Goal: Task Accomplishment & Management: Manage account settings

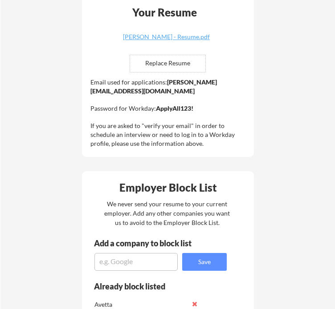
scroll to position [846, 0]
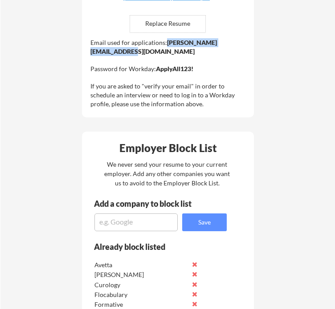
drag, startPoint x: 178, startPoint y: 50, endPoint x: 91, endPoint y: 55, distance: 87.4
click at [91, 55] on div "Email used for applications: [EMAIL_ADDRESS][PERSON_NAME][DOMAIN_NAME] Password…" at bounding box center [168, 73] width 157 height 70
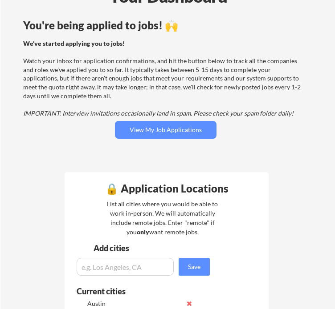
scroll to position [9, 0]
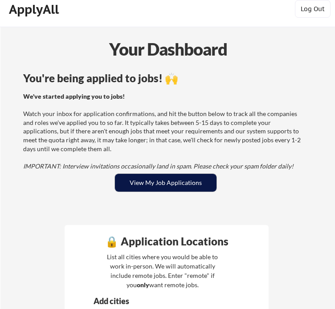
click at [198, 178] on button "View My Job Applications" at bounding box center [166, 183] width 102 height 18
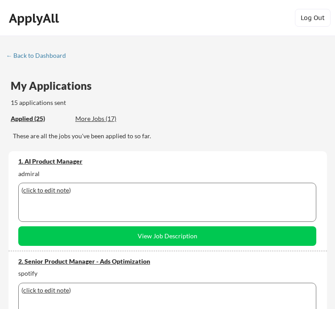
click at [113, 120] on div "More Jobs (17)" at bounding box center [107, 118] width 65 height 9
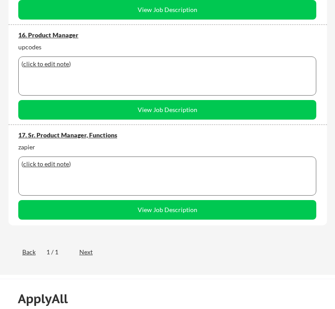
scroll to position [1691, 0]
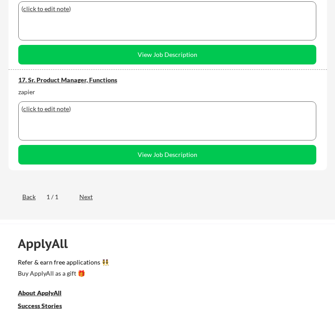
click at [93, 196] on div "Next" at bounding box center [91, 197] width 24 height 9
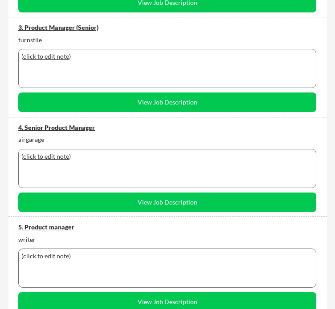
scroll to position [356, 0]
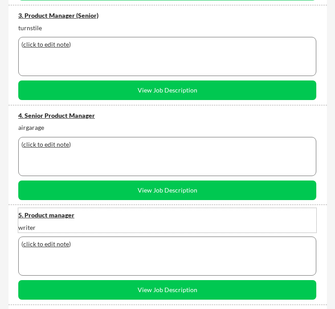
click at [69, 214] on div "5. Product manager" at bounding box center [167, 215] width 298 height 9
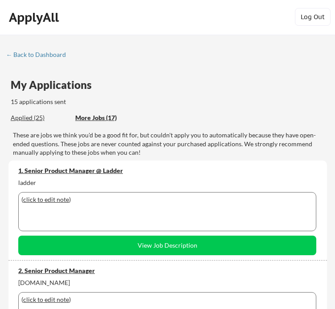
scroll to position [0, 0]
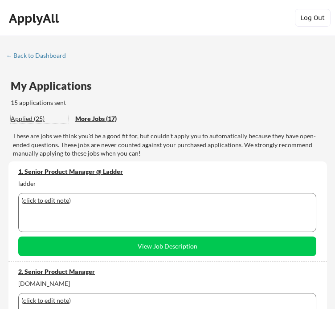
click at [33, 117] on div "Applied (25)" at bounding box center [40, 118] width 58 height 9
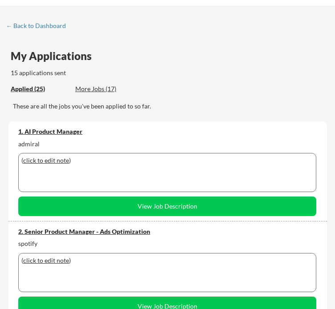
scroll to position [45, 0]
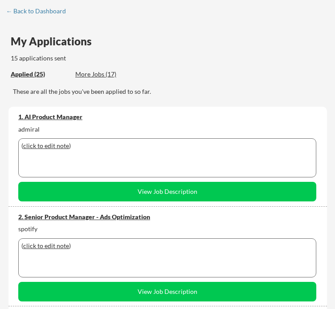
click at [80, 214] on div "2. Senior Product Manager - Ads Optimization" at bounding box center [167, 217] width 298 height 9
click at [62, 119] on div "1. AI Product Manager" at bounding box center [167, 117] width 298 height 9
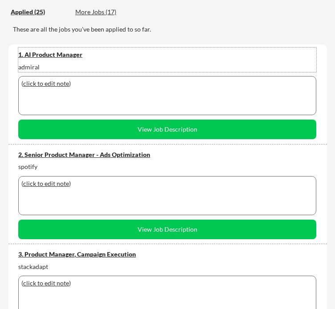
scroll to position [134, 0]
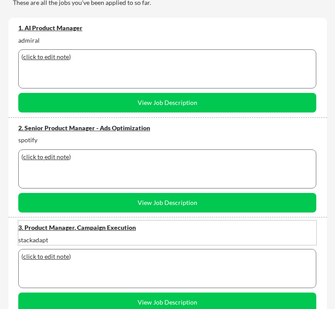
click at [79, 226] on div "3. Product Manager, Campaign Execution" at bounding box center [167, 227] width 298 height 9
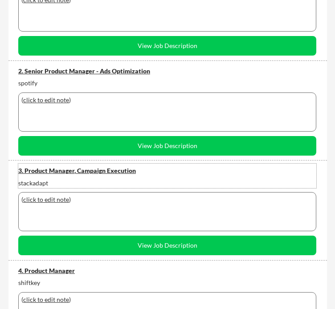
scroll to position [223, 0]
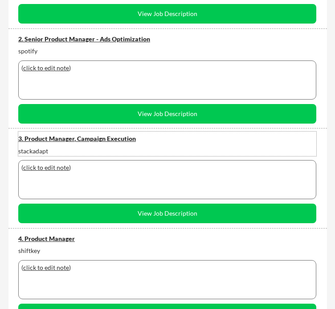
click at [56, 241] on div "4. Product Manager" at bounding box center [167, 239] width 298 height 9
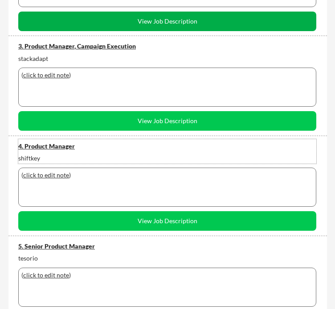
scroll to position [356, 0]
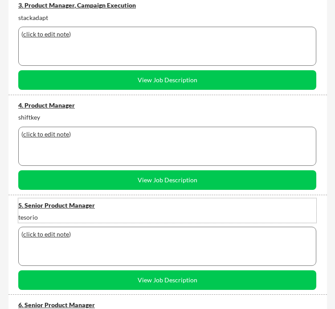
click at [60, 207] on div "5. Senior Product Manager" at bounding box center [167, 205] width 298 height 9
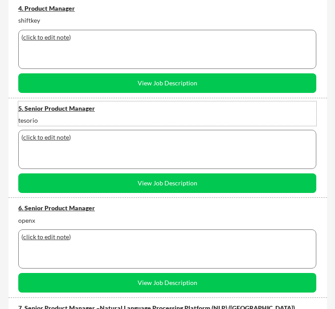
scroll to position [490, 0]
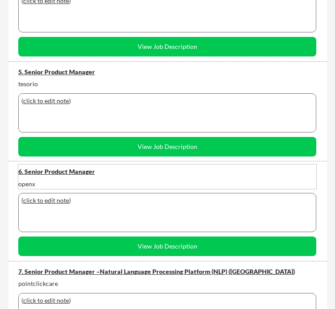
click at [68, 173] on div "6. Senior Product Manager" at bounding box center [167, 171] width 298 height 9
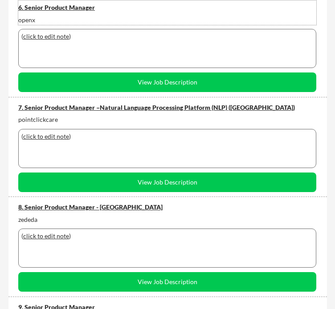
scroll to position [668, 0]
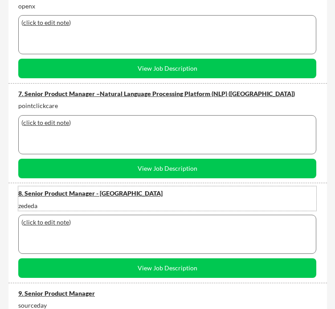
click at [58, 192] on div "8. Senior Product Manager - US" at bounding box center [167, 193] width 298 height 9
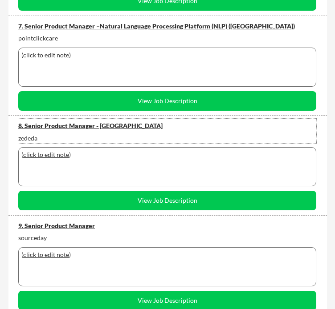
scroll to position [801, 0]
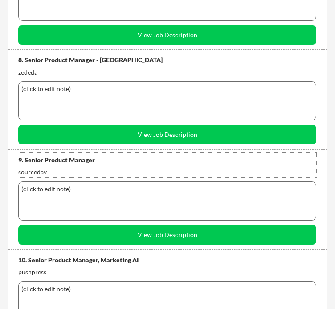
click at [59, 158] on div "9. Senior Product Manager" at bounding box center [167, 160] width 298 height 9
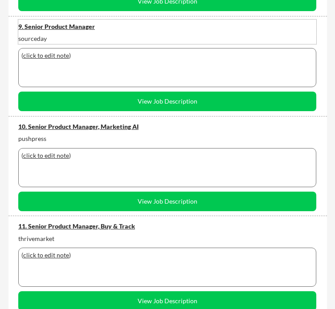
scroll to position [1024, 0]
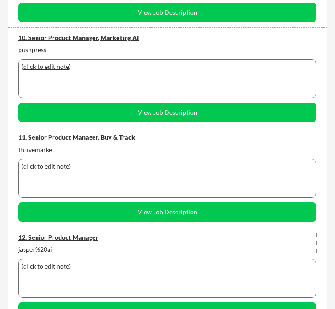
click at [53, 240] on div "12. Senior Product Manager" at bounding box center [167, 237] width 298 height 9
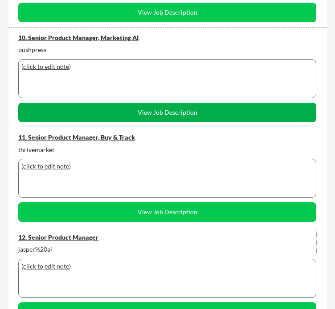
scroll to position [1157, 0]
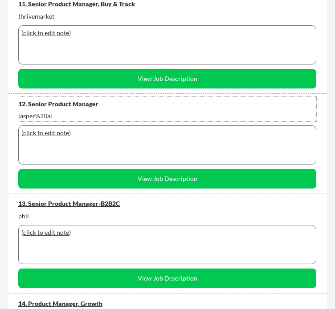
click at [71, 208] on div "13. Senior Product Manager-B2B2C" at bounding box center [167, 203] width 298 height 13
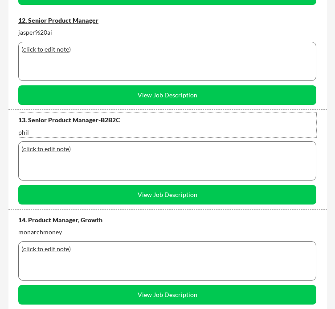
scroll to position [1291, 0]
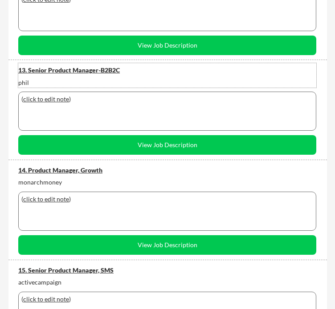
click at [73, 169] on div "14. Product Manager, Growth" at bounding box center [167, 170] width 298 height 9
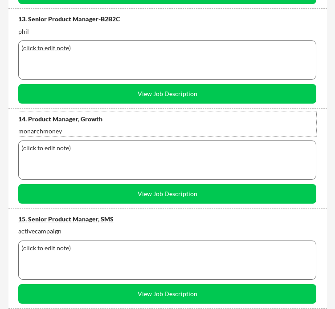
scroll to position [1380, 0]
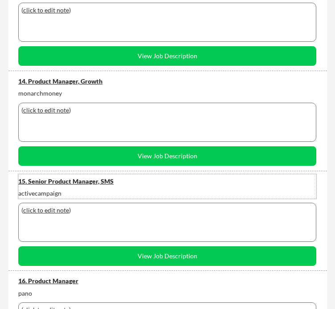
click at [89, 182] on div "15. Senior Product Manager, SMS" at bounding box center [167, 181] width 298 height 9
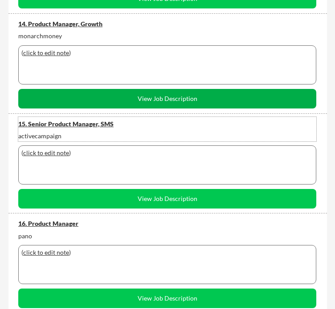
scroll to position [1469, 0]
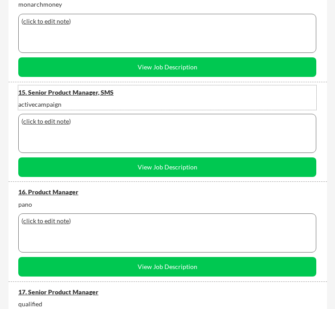
click at [63, 194] on div "16. Product Manager" at bounding box center [167, 192] width 298 height 9
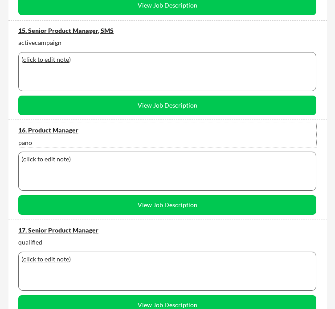
scroll to position [1647, 0]
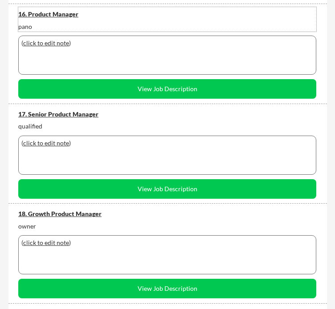
click at [71, 117] on div "17. Senior Product Manager" at bounding box center [167, 114] width 298 height 9
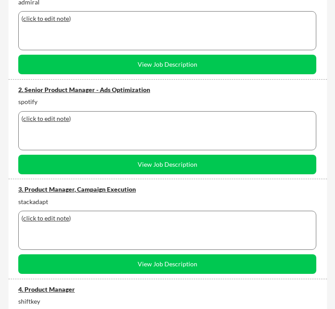
scroll to position [223, 0]
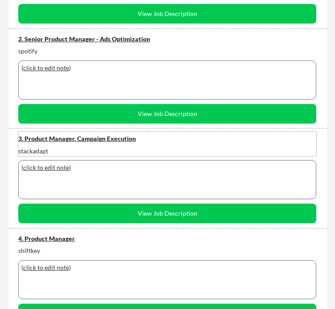
click at [82, 140] on div "3. Product Manager, Campaign Execution" at bounding box center [167, 138] width 298 height 9
click at [48, 166] on u "click to edit note" at bounding box center [46, 168] width 46 height 8
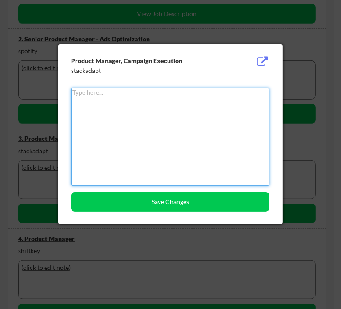
click at [139, 108] on textarea at bounding box center [170, 137] width 198 height 98
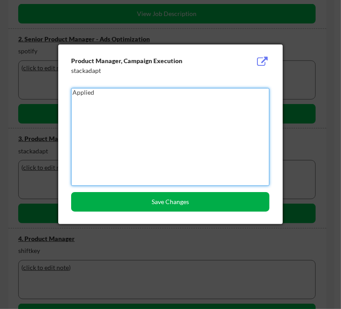
type textarea "Applied"
click at [101, 208] on button "Save Changes" at bounding box center [170, 202] width 198 height 20
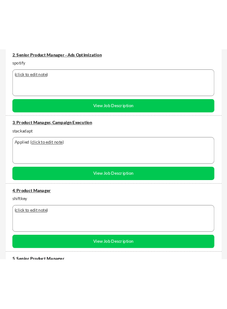
scroll to position [267, 0]
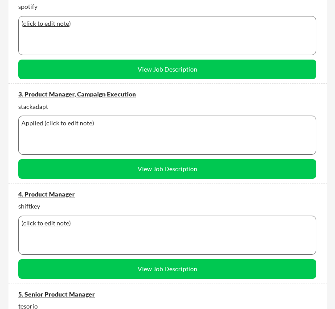
click at [50, 193] on div "4. Product Manager" at bounding box center [167, 194] width 298 height 9
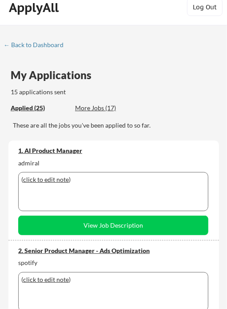
scroll to position [0, 0]
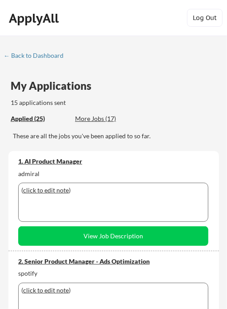
click at [84, 120] on div "More Jobs (17)" at bounding box center [107, 118] width 65 height 9
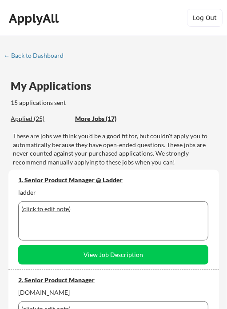
click at [34, 117] on div "Applied (25)" at bounding box center [40, 118] width 58 height 9
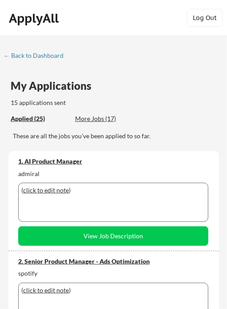
click at [93, 119] on div "More Jobs (17)" at bounding box center [107, 118] width 65 height 9
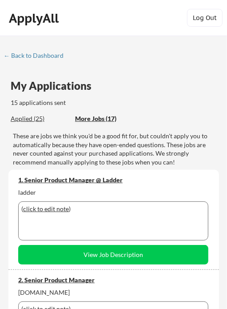
click at [123, 152] on div "These are jobs we think you'd be a good fit for, but couldn't apply you to auto…" at bounding box center [116, 149] width 206 height 35
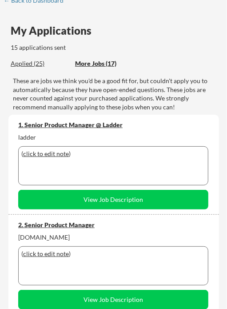
scroll to position [89, 0]
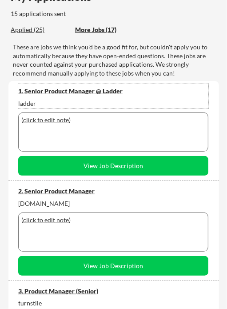
click at [49, 90] on div "1. Senior Product Manager @ Ladder" at bounding box center [113, 91] width 190 height 9
click at [83, 122] on div "( click to edit note )" at bounding box center [113, 120] width 184 height 9
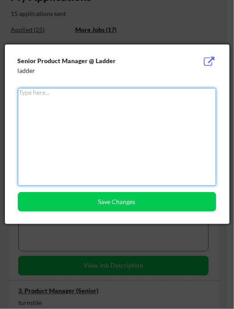
click at [83, 130] on textarea at bounding box center [117, 137] width 198 height 98
type textarea "Applied"
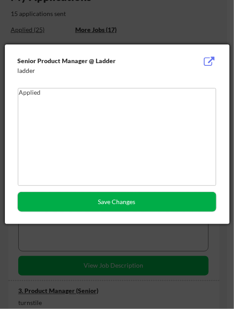
click at [115, 205] on button "Save Changes" at bounding box center [117, 202] width 198 height 20
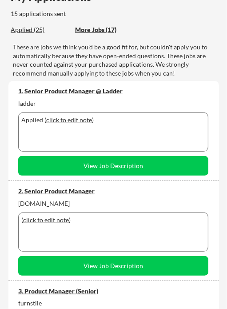
scroll to position [134, 0]
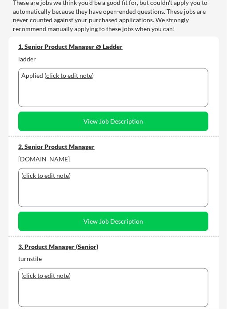
click at [87, 149] on div "2. Senior Product Manager" at bounding box center [113, 146] width 190 height 9
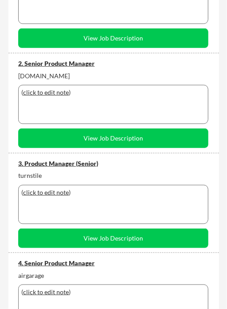
scroll to position [223, 0]
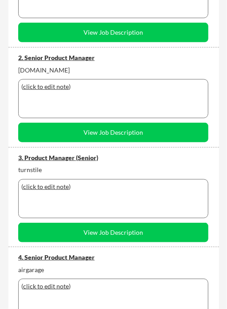
click at [83, 157] on div "3. Product Manager (Senior)" at bounding box center [113, 158] width 190 height 9
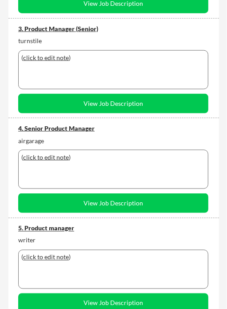
scroll to position [356, 0]
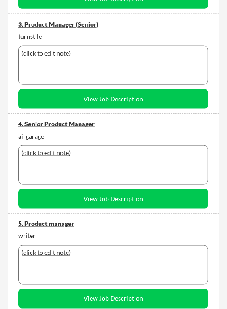
click at [59, 223] on div "5. Product manager" at bounding box center [113, 224] width 190 height 9
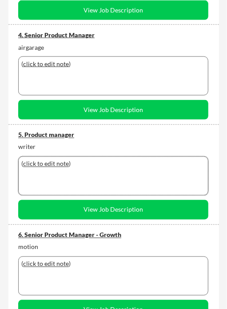
click at [96, 176] on div "( click to edit note )" at bounding box center [113, 176] width 190 height 39
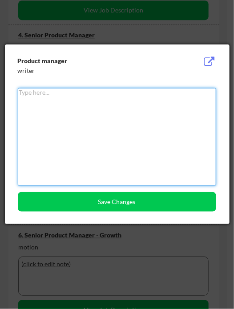
click at [83, 134] on textarea at bounding box center [117, 137] width 198 height 98
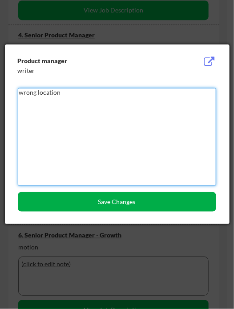
type textarea "wrong location"
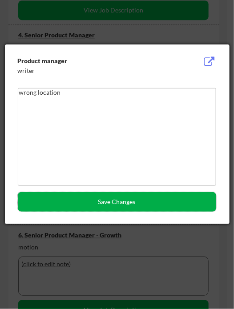
click at [94, 200] on button "Save Changes" at bounding box center [117, 202] width 198 height 20
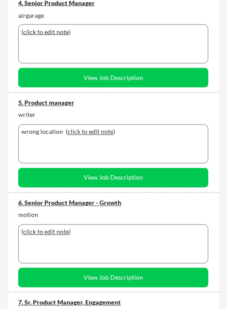
scroll to position [490, 0]
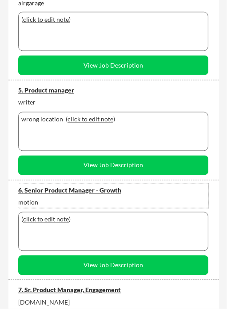
click at [78, 191] on div "6. Senior Product Manager - Growth" at bounding box center [113, 190] width 190 height 9
